Goal: Transaction & Acquisition: Purchase product/service

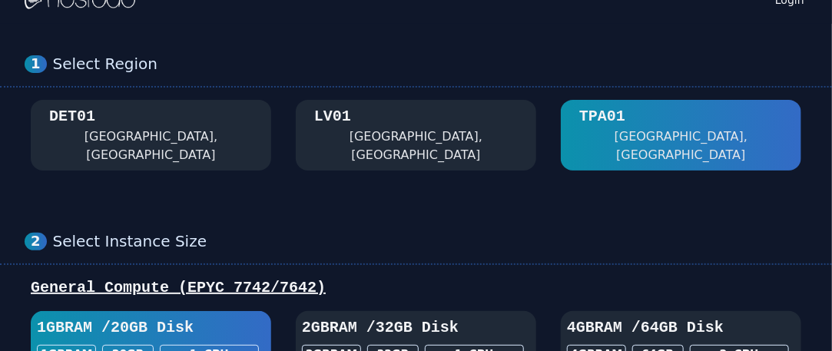
scroll to position [12, 0]
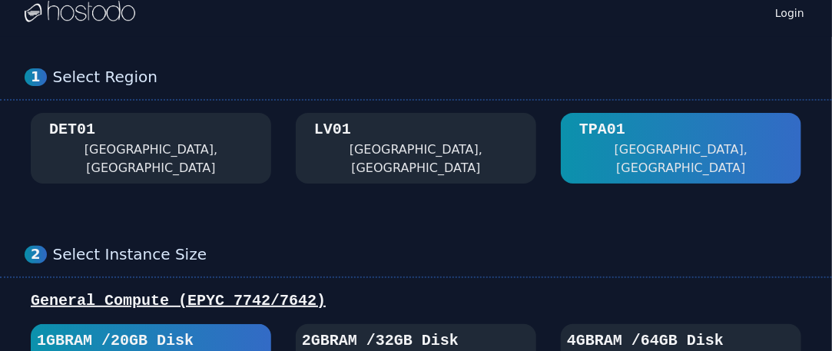
click at [424, 60] on div "1 Select Region [GEOGRAPHIC_DATA]" at bounding box center [416, 126] width 832 height 178
